Goal: Check status: Check status

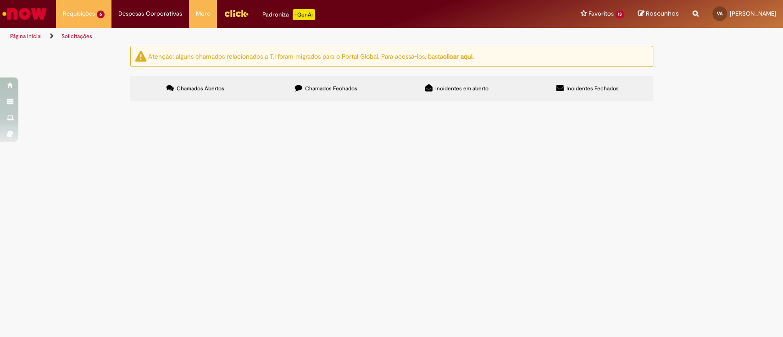
click at [0, 0] on span "Cobrança Anomalias Empurrada 01-08 até 31-08 - CONLOG" at bounding box center [0, 0] width 0 height 0
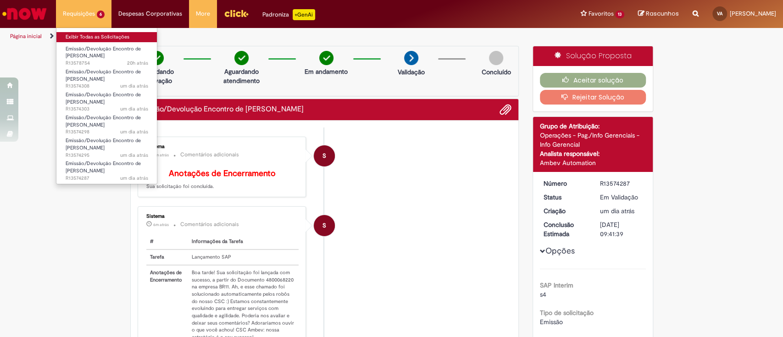
click at [85, 39] on link "Exibir Todas as Solicitações" at bounding box center [106, 37] width 101 height 10
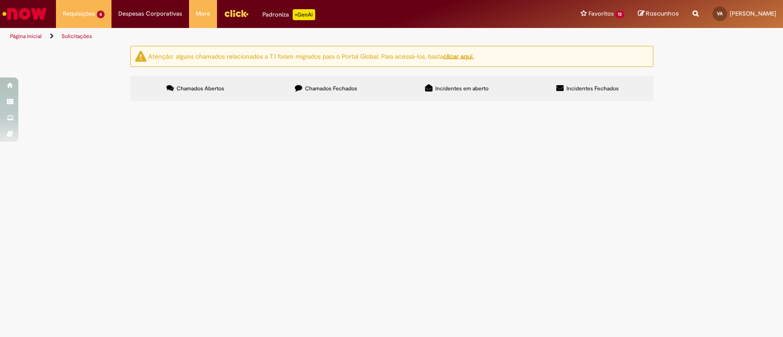
click at [0, 0] on span "Cobrança Anomalias Empurrada 01-08 até 31-08 - CONLOG" at bounding box center [0, 0] width 0 height 0
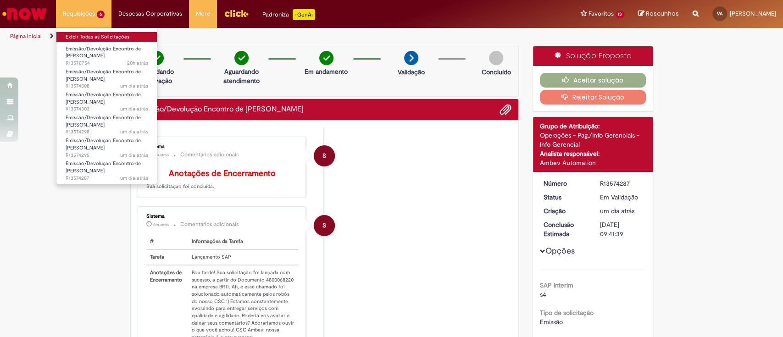
click at [77, 34] on link "Exibir Todas as Solicitações" at bounding box center [106, 37] width 101 height 10
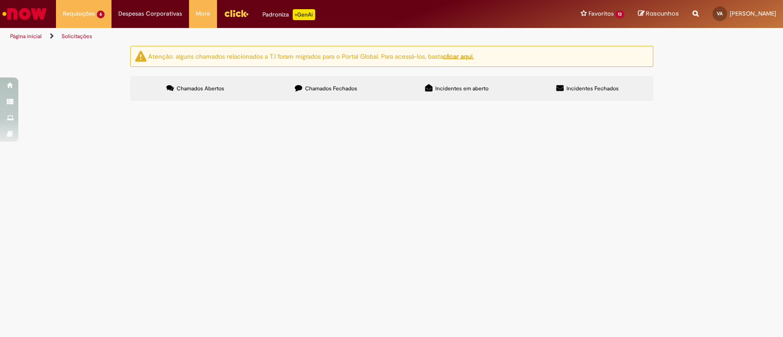
drag, startPoint x: 169, startPoint y: 161, endPoint x: 144, endPoint y: 160, distance: 25.7
click at [0, 0] on td "R13578754" at bounding box center [0, 0] width 0 height 0
copy span "R13578754"
click at [0, 0] on span "Aberto" at bounding box center [0, 0] width 0 height 0
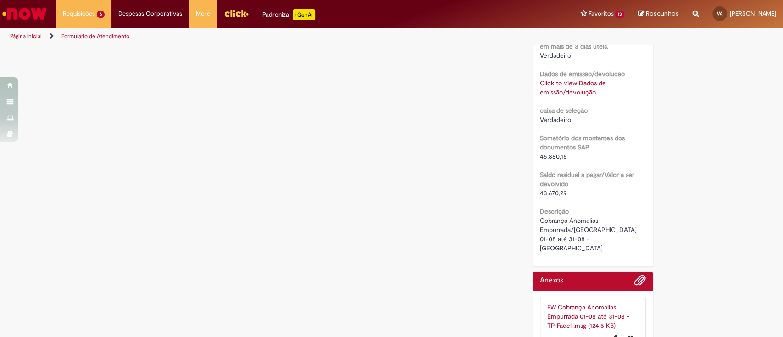
scroll to position [664, 0]
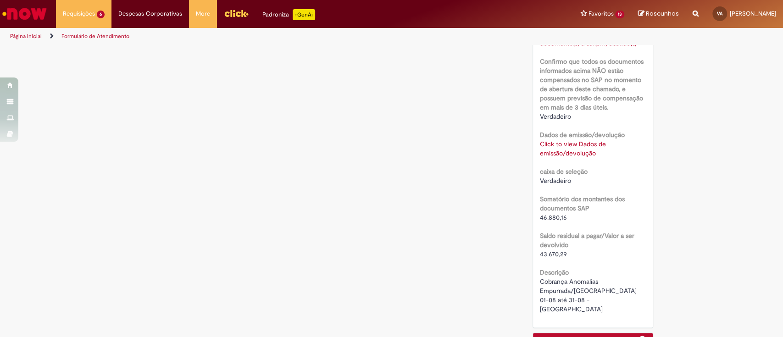
click at [579, 153] on link "Click to view Dados de emissão/devolução" at bounding box center [573, 148] width 66 height 17
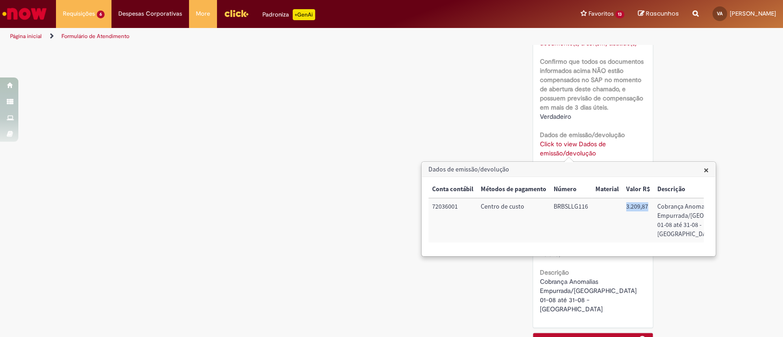
drag, startPoint x: 648, startPoint y: 208, endPoint x: 626, endPoint y: 209, distance: 21.6
click at [626, 209] on td "3.209,87" at bounding box center [637, 220] width 31 height 44
copy td "3.209,87"
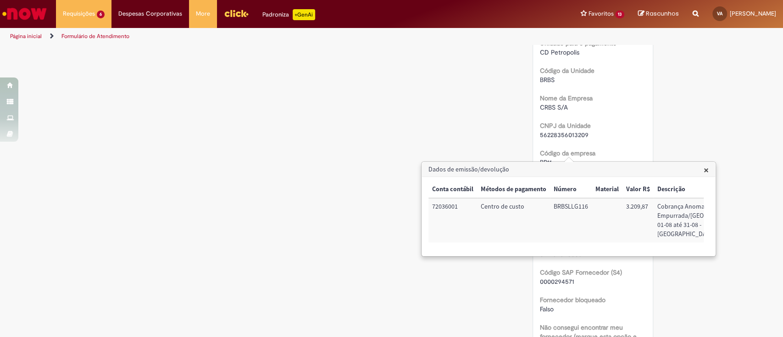
scroll to position [0, 0]
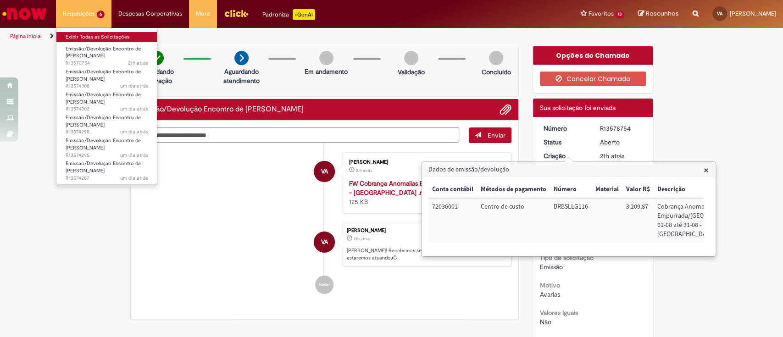
click at [82, 35] on link "Exibir Todas as Solicitações" at bounding box center [106, 37] width 101 height 10
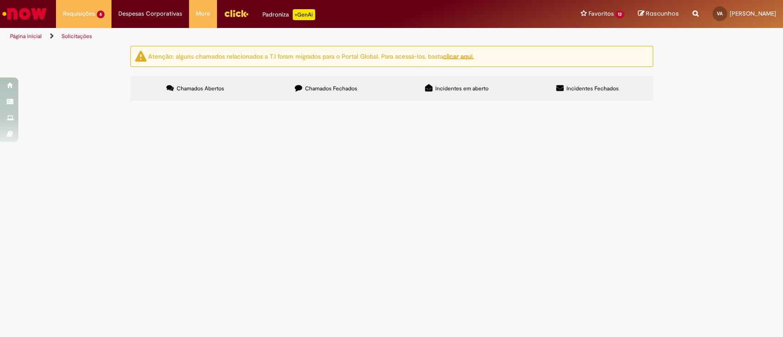
drag, startPoint x: 170, startPoint y: 179, endPoint x: 145, endPoint y: 178, distance: 24.8
click at [0, 0] on td "R13574308" at bounding box center [0, 0] width 0 height 0
copy span "13574308"
click at [0, 0] on span "Aberto" at bounding box center [0, 0] width 0 height 0
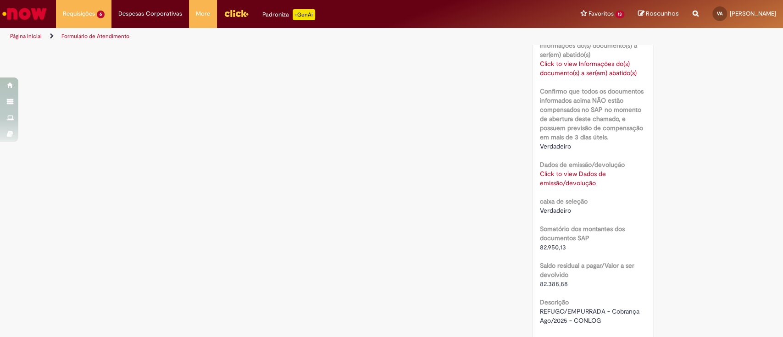
scroll to position [538, 0]
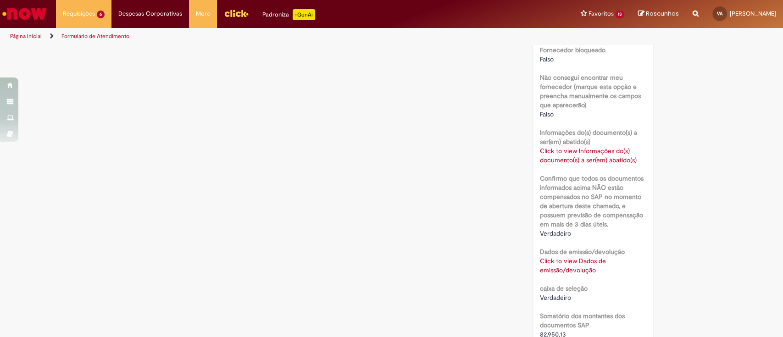
click at [581, 266] on link "Click to view Dados de emissão/devolução" at bounding box center [573, 265] width 66 height 17
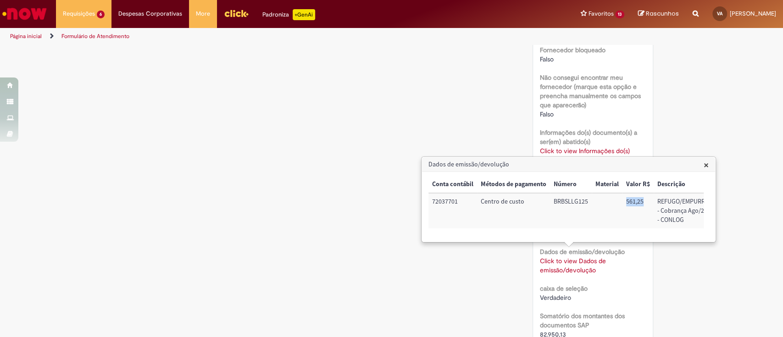
drag, startPoint x: 642, startPoint y: 202, endPoint x: 626, endPoint y: 203, distance: 16.1
click at [626, 203] on td "561,25" at bounding box center [637, 210] width 31 height 35
copy td "561,25"
click at [705, 164] on span "×" at bounding box center [705, 165] width 5 height 12
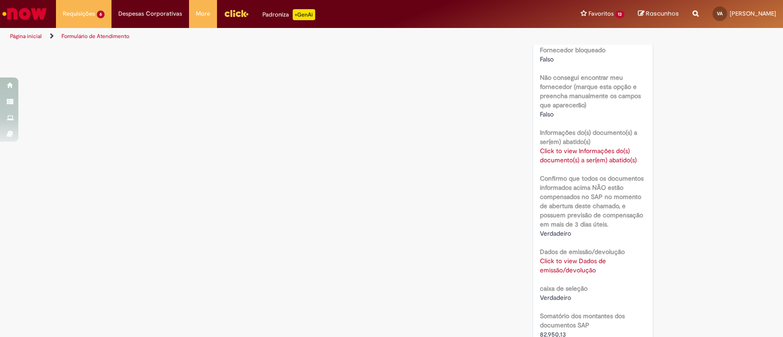
click at [729, 142] on div "Verificar Código de Barras Aguardando Aprovação Aguardando atendimento Em andam…" at bounding box center [391, 15] width 783 height 1014
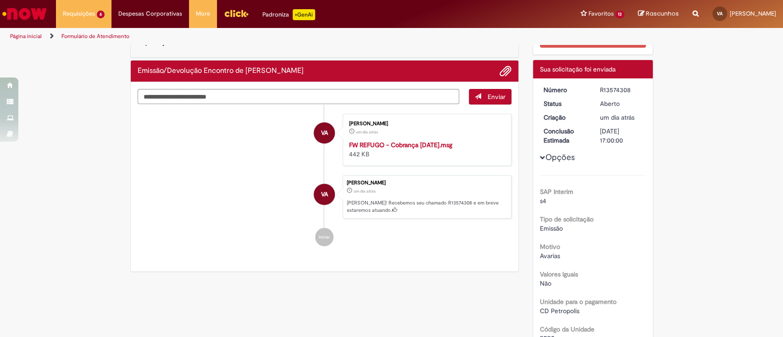
scroll to position [0, 0]
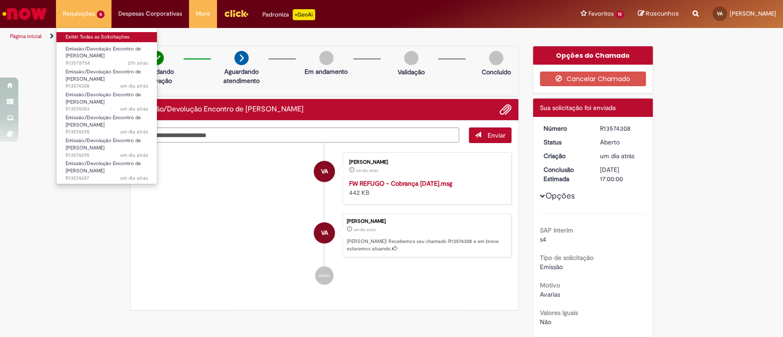
click at [82, 36] on link "Exibir Todas as Solicitações" at bounding box center [106, 37] width 101 height 10
